Goal: Task Accomplishment & Management: Manage account settings

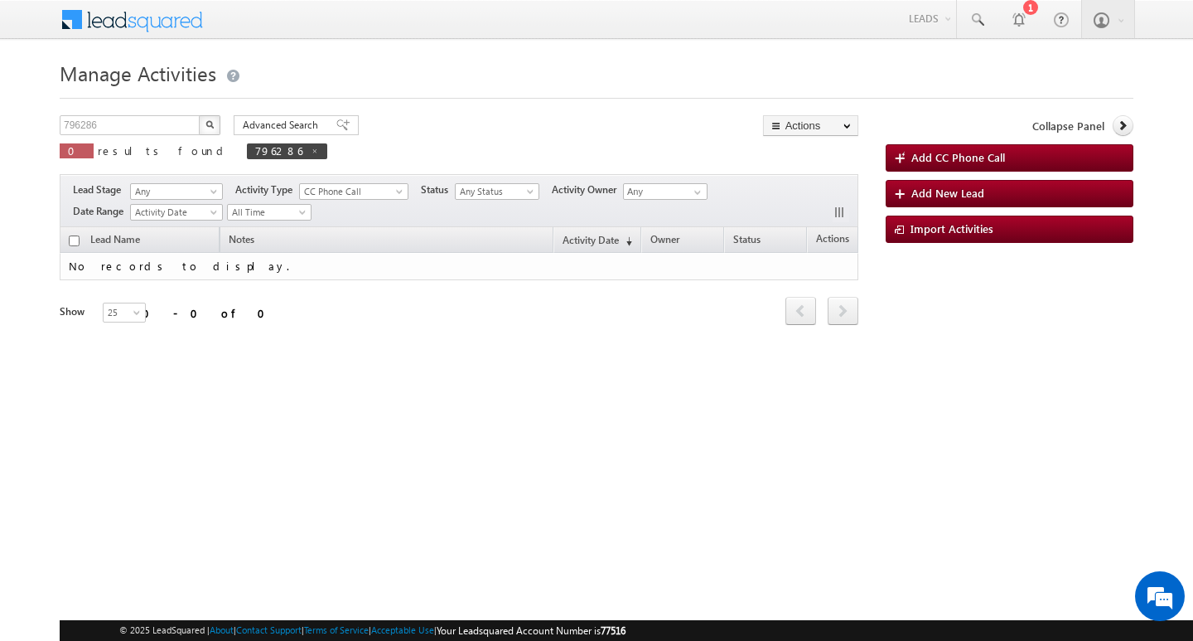
click at [109, 114] on div "Manage Activities 796286 X 0 results found 796286 Advanced Search Advanced sear…" at bounding box center [597, 263] width 1074 height 414
click at [109, 116] on input "796286" at bounding box center [131, 125] width 142 height 20
type input "Search Activities"
click at [82, 122] on input "text" at bounding box center [131, 125] width 142 height 20
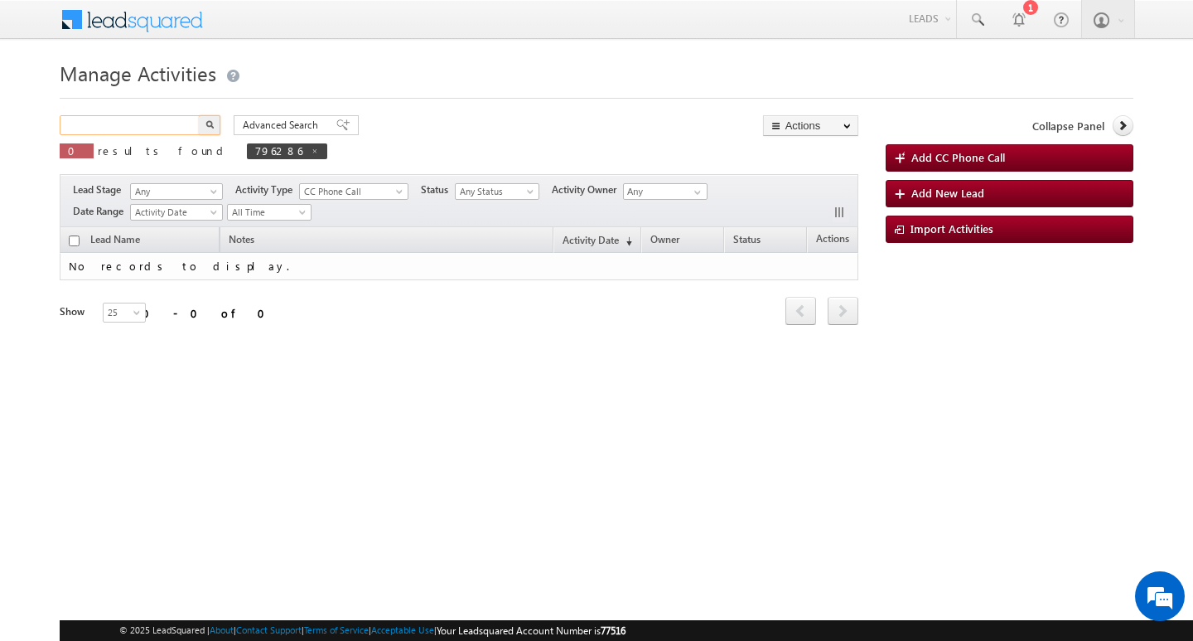
paste input "796730"
type input "796730"
click at [199, 115] on button "button" at bounding box center [210, 125] width 22 height 20
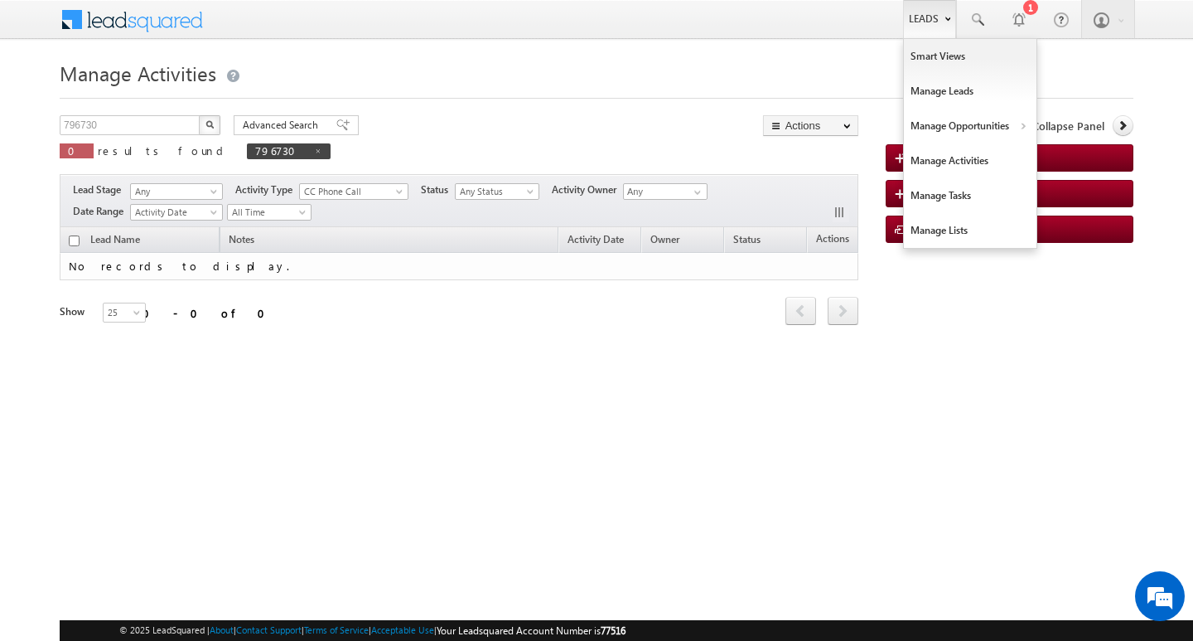
click at [928, 19] on link "Leads" at bounding box center [929, 19] width 53 height 38
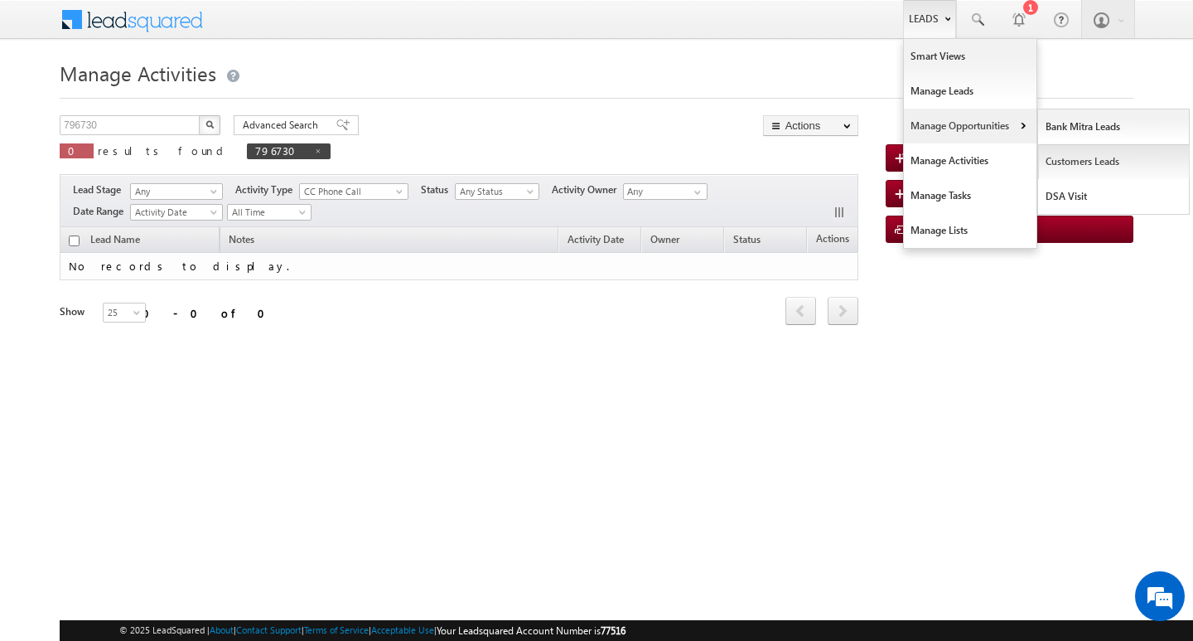
click at [1071, 152] on link "Customers Leads" at bounding box center [1114, 161] width 152 height 35
click at [1071, 153] on link "Customers Leads" at bounding box center [1114, 161] width 152 height 35
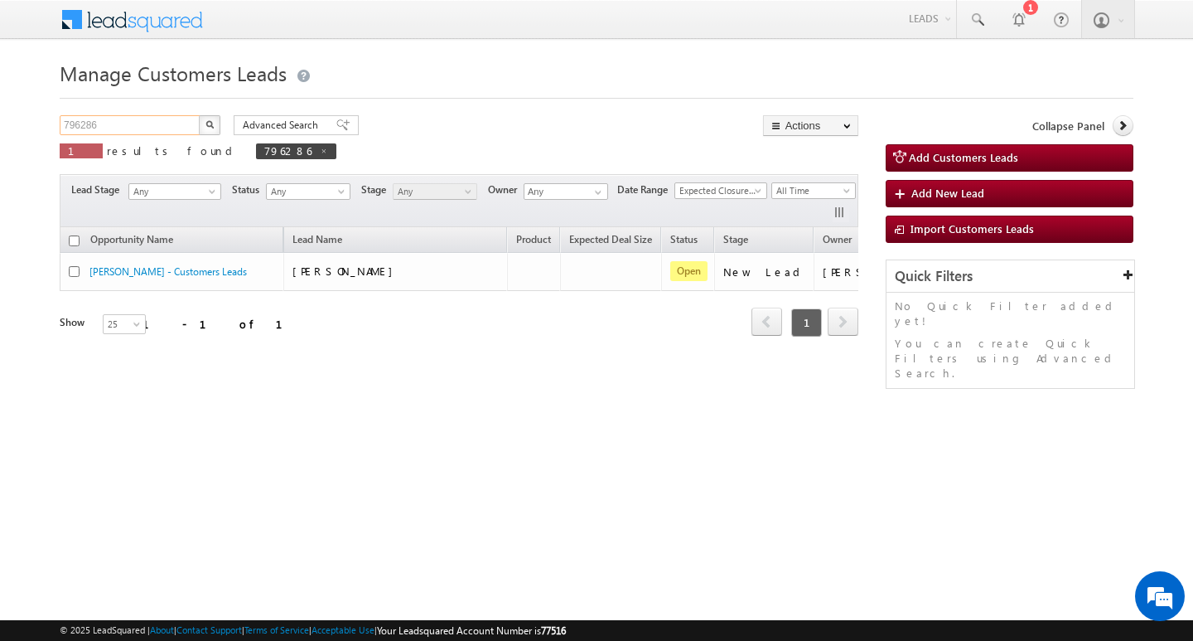
click at [155, 127] on input "796286" at bounding box center [131, 125] width 142 height 20
type input "7"
paste input "796730"
type input "796730"
click at [199, 115] on button "button" at bounding box center [210, 125] width 22 height 20
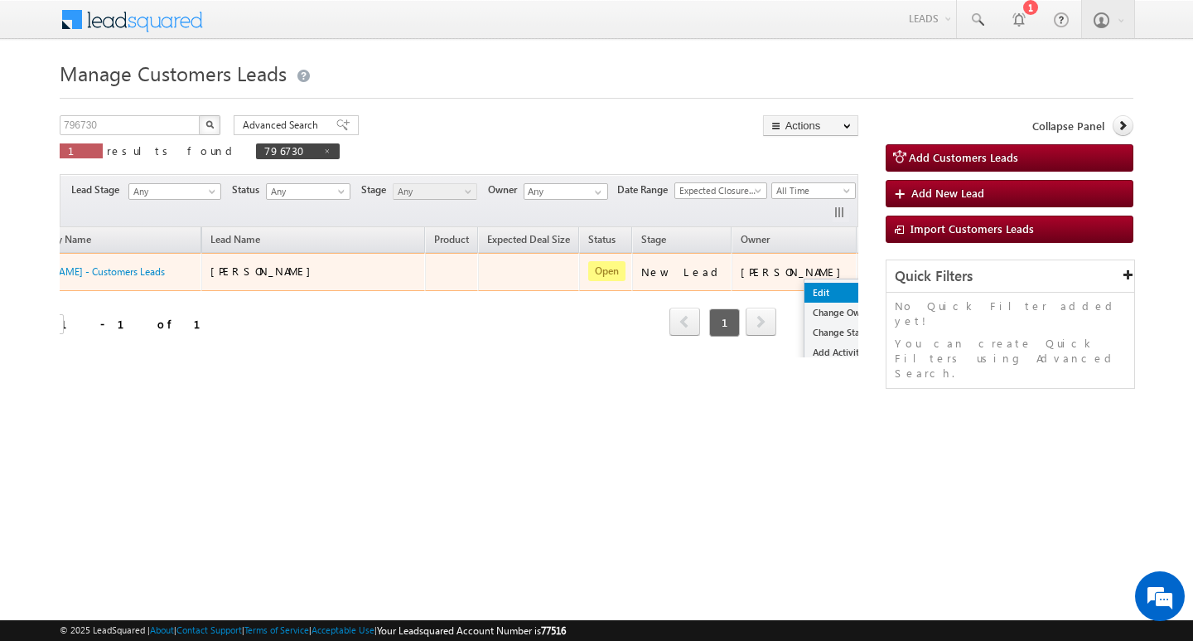
click at [805, 292] on link "Edit" at bounding box center [846, 293] width 83 height 20
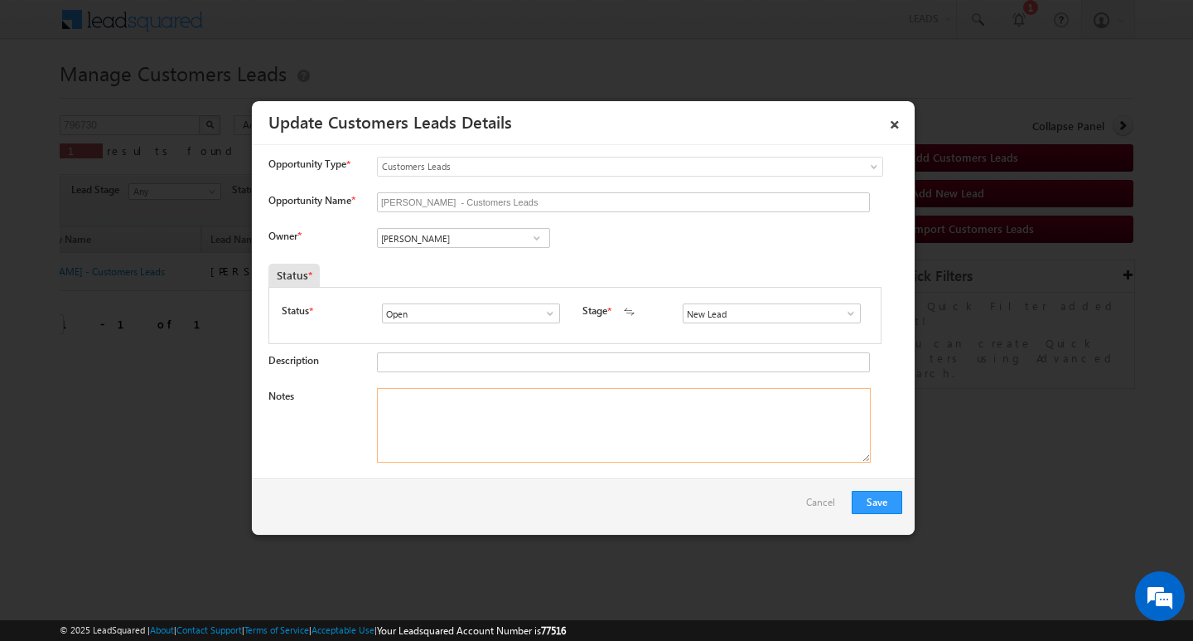
click at [577, 405] on textarea "Notes" at bounding box center [624, 425] width 494 height 75
click at [470, 214] on div "SAJID ALI - Customers Leads" at bounding box center [620, 203] width 486 height 23
click at [457, 239] on input "Abhishek Yadav" at bounding box center [463, 238] width 173 height 20
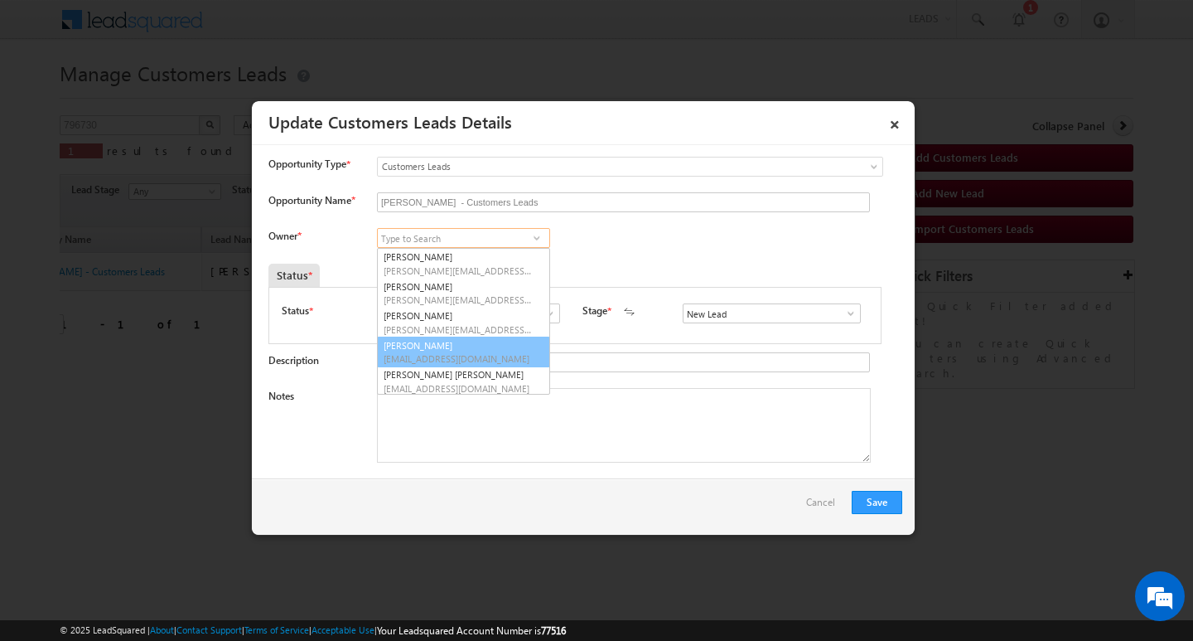
scroll to position [4, 0]
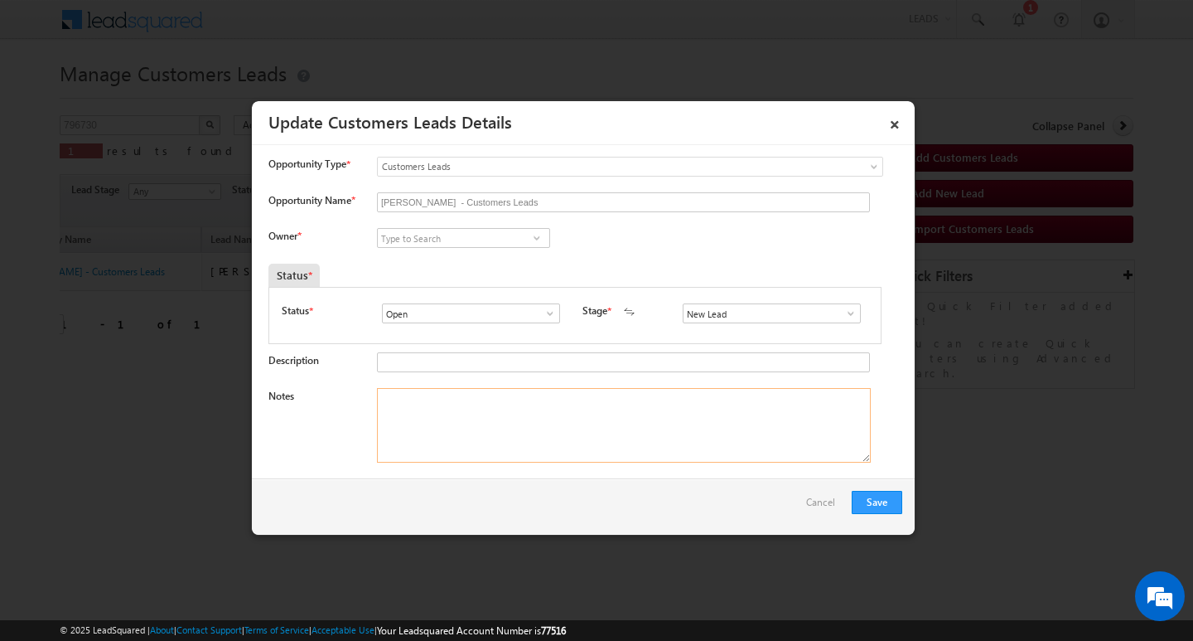
click at [476, 403] on textarea "Notes" at bounding box center [624, 425] width 494 height 75
paste textarea "Customer Name: SAJID ALI/ ag : 60y / mothe income : 50k / WORAK EXPERYSE : 30y …"
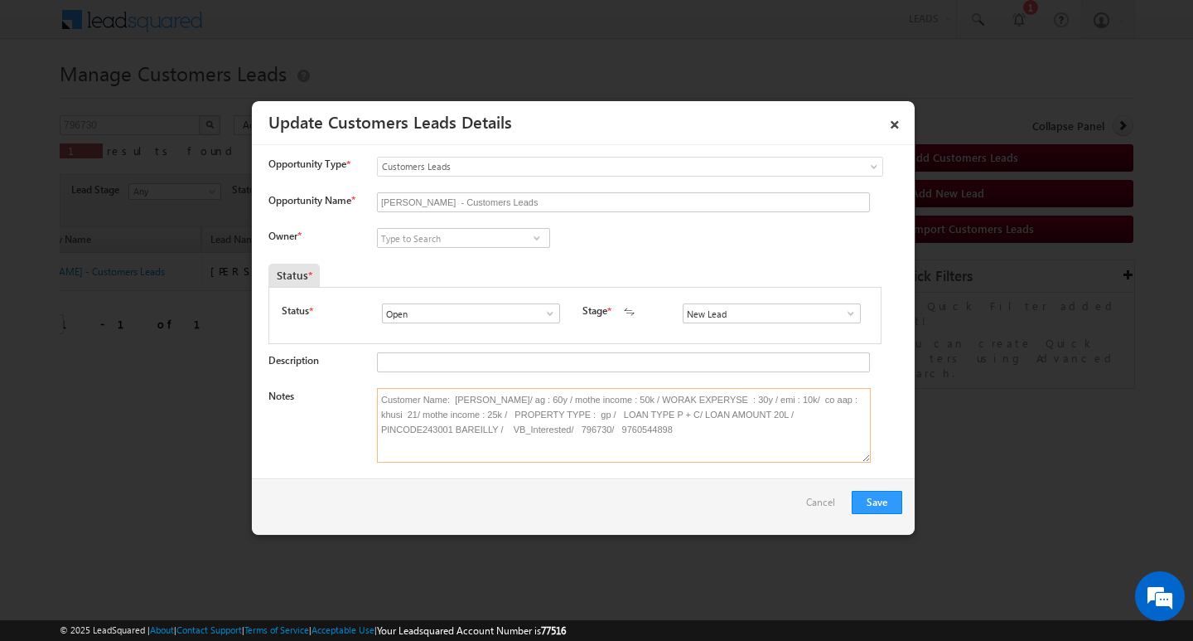
type textarea "Customer Name: SAJID ALI/ ag : 60y / mothe income : 50k / WORAK EXPERYSE : 30y …"
click at [448, 238] on input at bounding box center [463, 238] width 173 height 20
paste input "abhishek.yadav1@sgrlimited.in"
click at [469, 254] on link "Abhishek Yadav abhishek.yadav1@sgrlimited.in" at bounding box center [463, 263] width 173 height 31
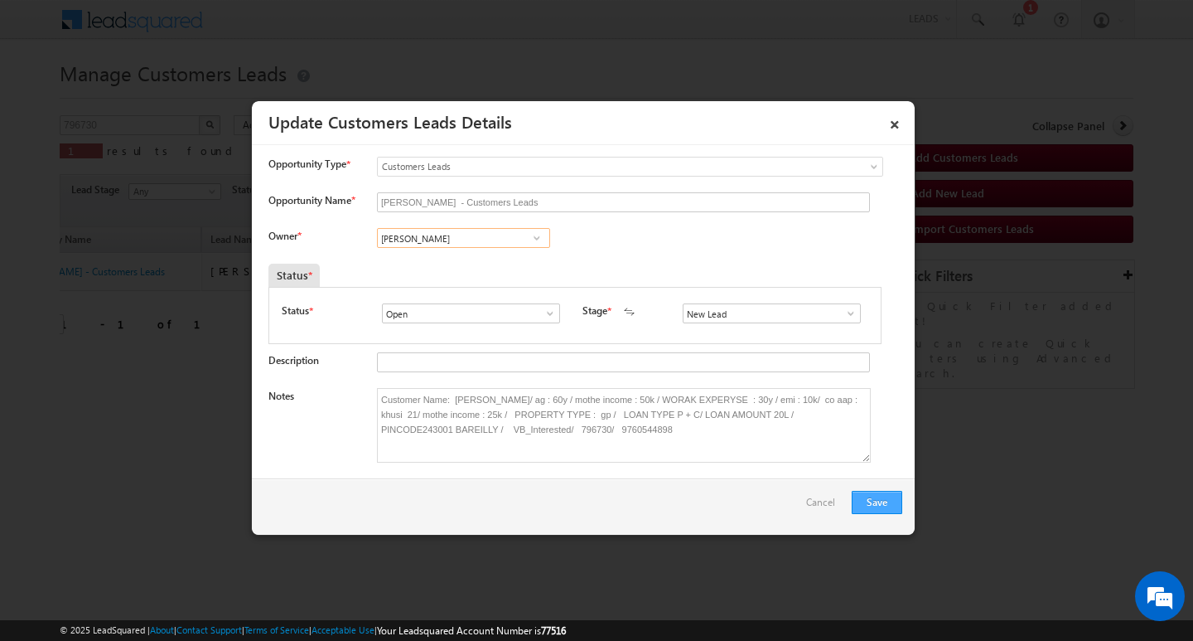
type input "Abhishek Yadav"
click at [864, 499] on button "Save" at bounding box center [877, 502] width 51 height 23
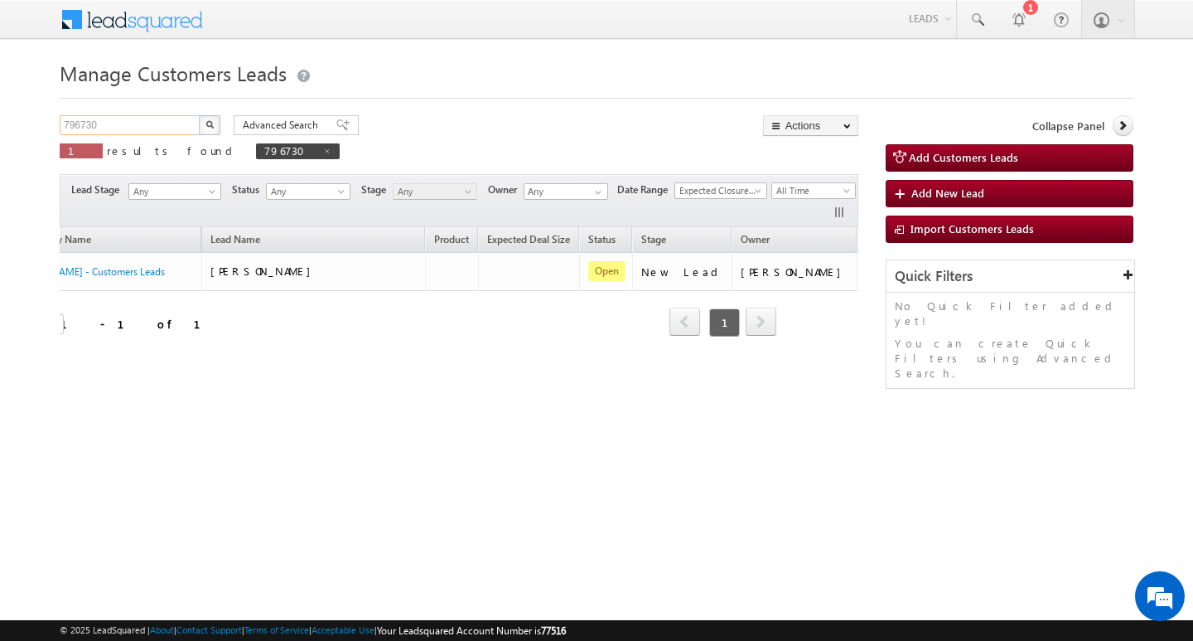
click at [167, 125] on input "796730" at bounding box center [131, 125] width 142 height 20
type input "Search Customers Leads"
click at [128, 128] on input "text" at bounding box center [131, 125] width 142 height 20
paste input "796269"
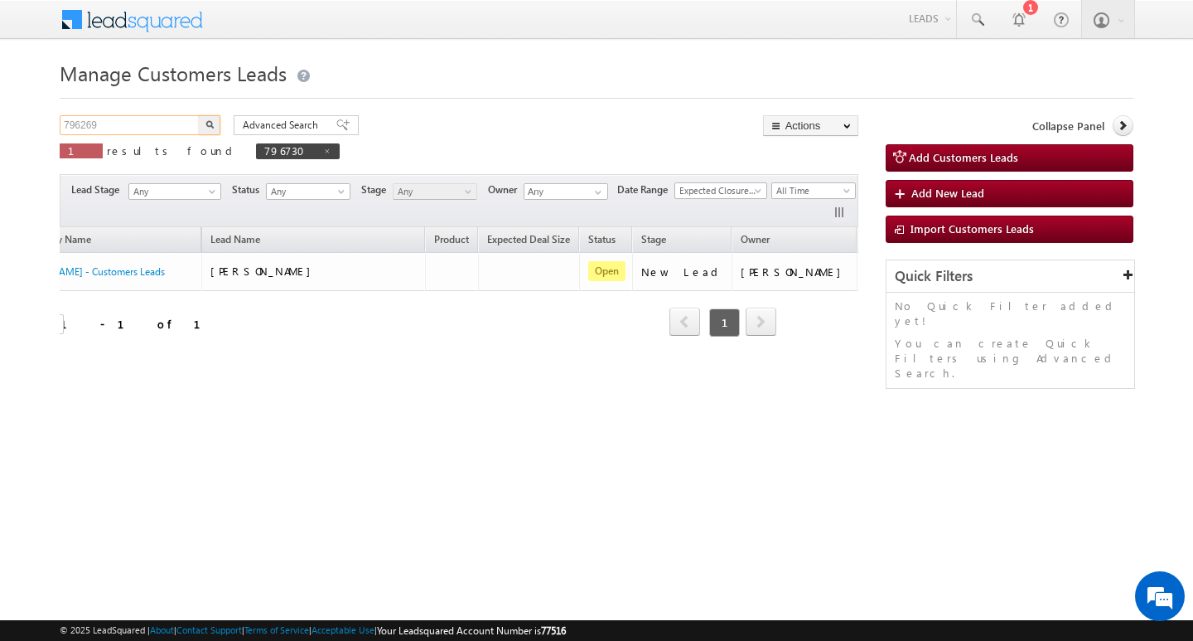
type input "796269"
click at [199, 115] on button "button" at bounding box center [210, 125] width 22 height 20
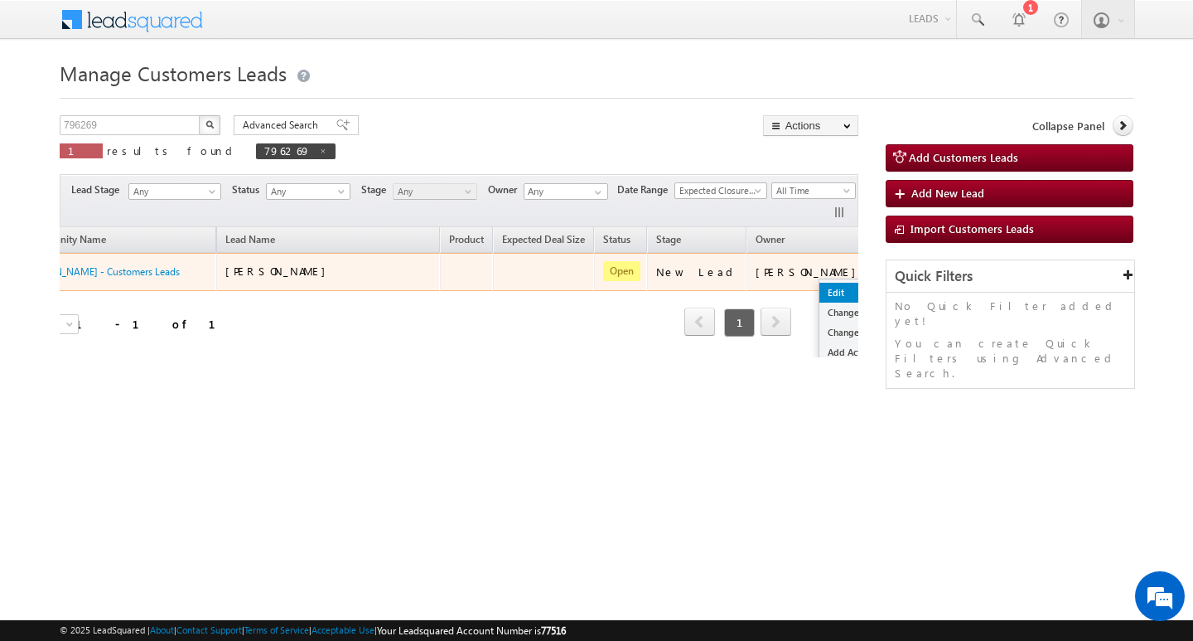
click at [819, 282] on ul "Edit Change Owner Change Stage Add Activity Add Task Delete" at bounding box center [861, 342] width 85 height 128
click at [820, 283] on link "Edit" at bounding box center [861, 293] width 83 height 20
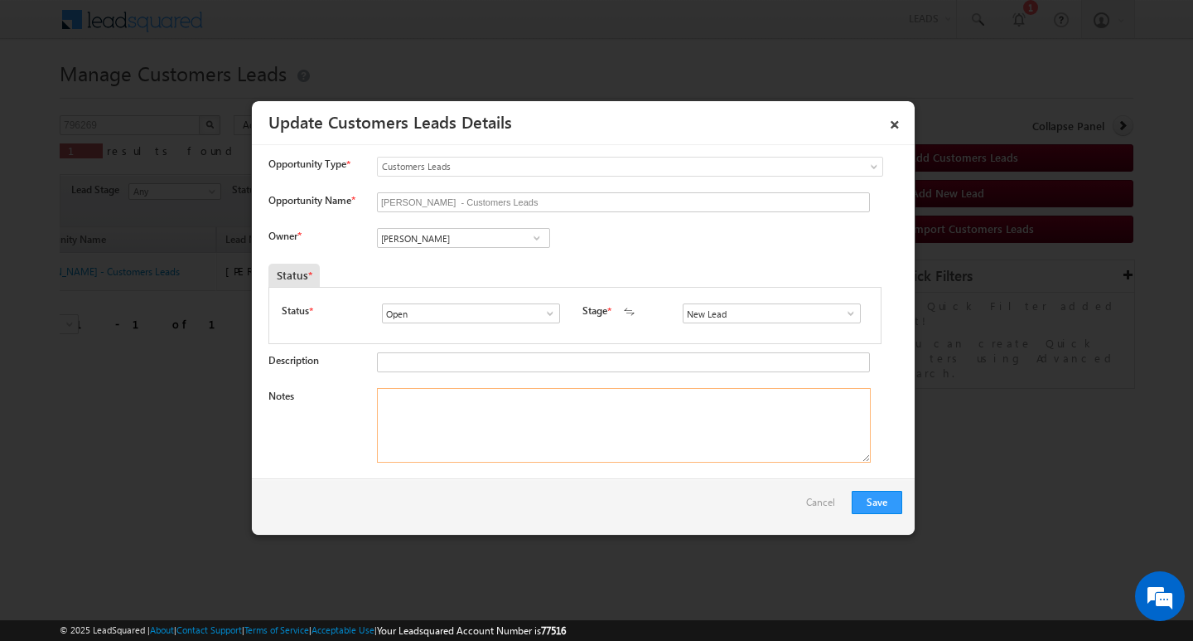
click at [551, 428] on textarea "Notes" at bounding box center [624, 425] width 494 height 75
click at [555, 444] on textarea "Notes" at bounding box center [624, 425] width 494 height 75
click at [554, 427] on textarea "Notes" at bounding box center [624, 425] width 494 height 75
paste textarea "Customer Name NASRUDIN KHAN / AG : 50Y / B / Self Employed/ MOTHE ICOME : 50K /…"
type textarea "Customer Name NASRUDIN KHAN / AG : 50Y / B / Self Employed/ MOTHE ICOME : 50K /…"
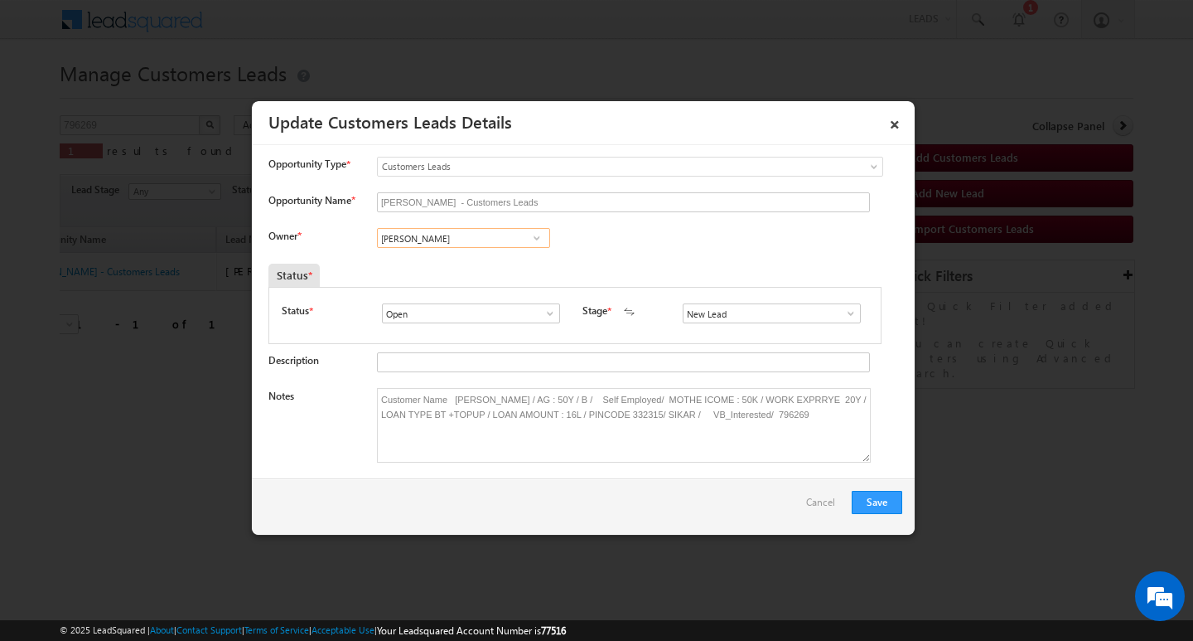
click at [439, 236] on input "Vikas Halwai" at bounding box center [463, 238] width 173 height 20
click at [465, 237] on input at bounding box center [463, 238] width 173 height 20
paste input "Ajay Kumar Nayak"
click at [465, 249] on link "Ajay Kumar Nayak ajay.nayak@sgrlimited.in" at bounding box center [463, 263] width 173 height 31
type input "Ajay Kumar Nayak"
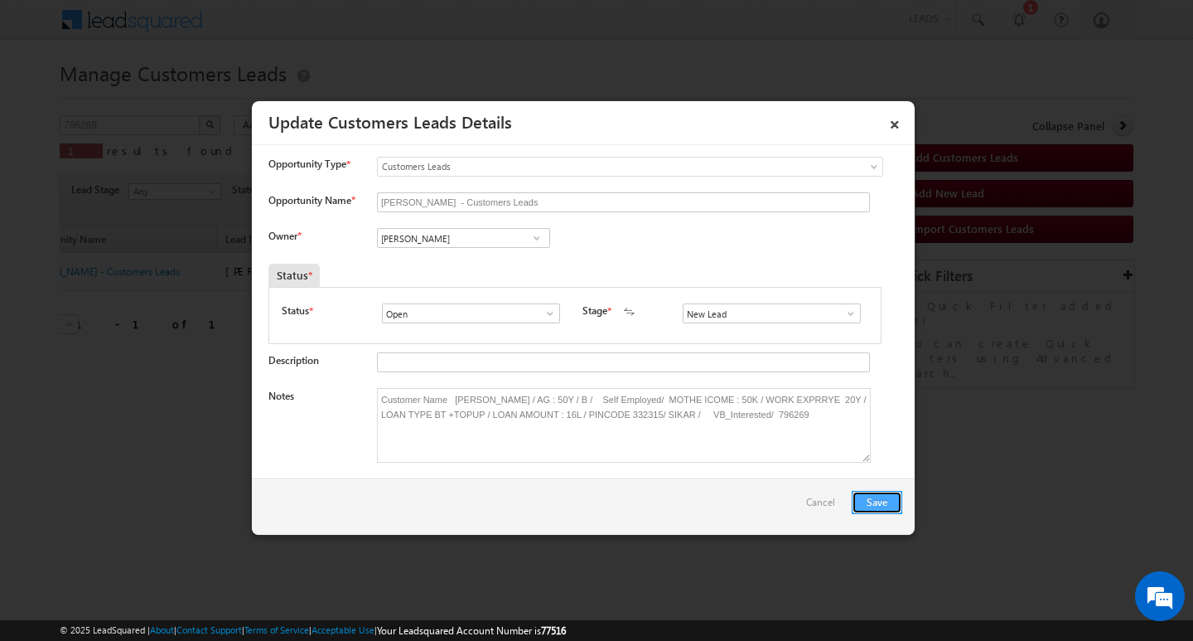
click at [888, 495] on button "Save" at bounding box center [877, 502] width 51 height 23
